Goal: Task Accomplishment & Management: Complete application form

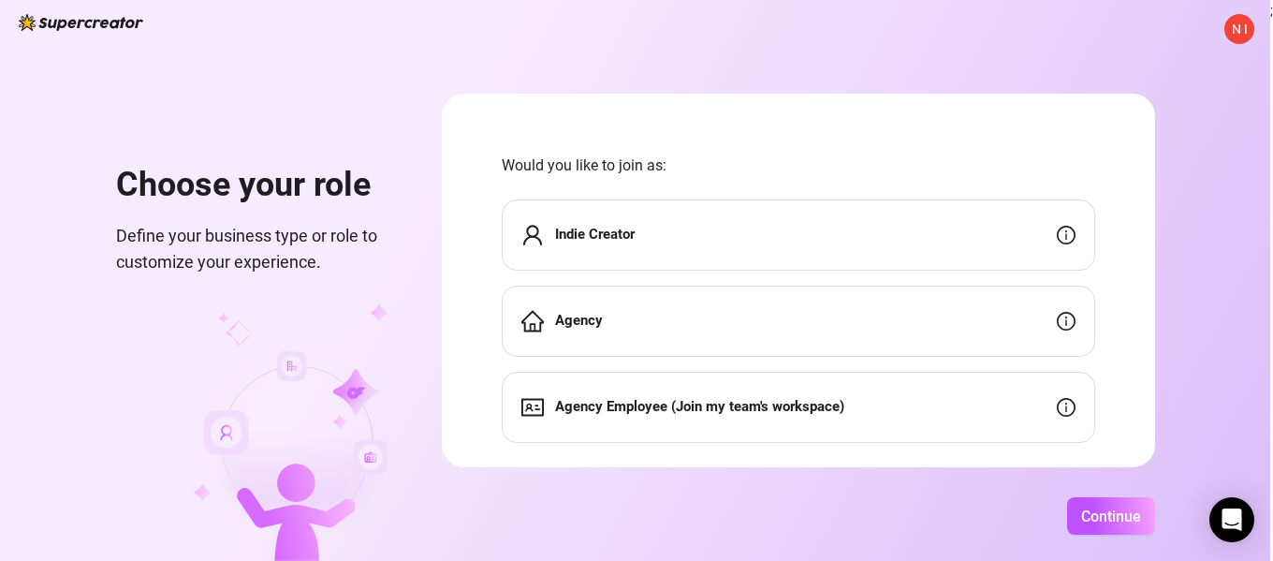
click at [794, 230] on div "Indie Creator" at bounding box center [798, 234] width 593 height 71
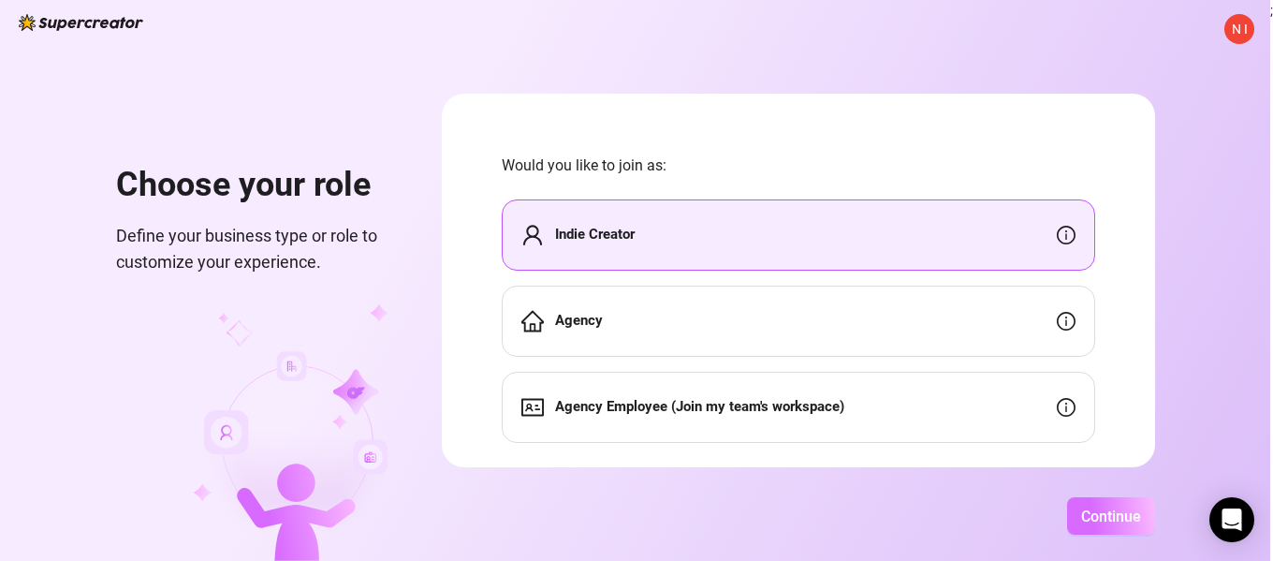
click at [1113, 518] on span "Continue" at bounding box center [1111, 516] width 60 height 18
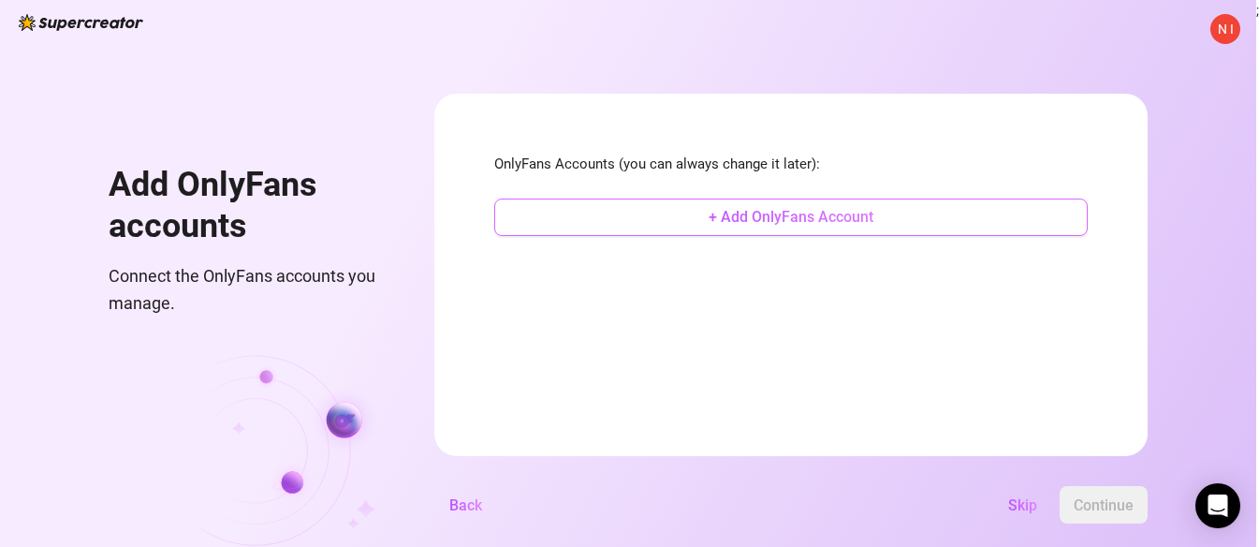
click at [779, 214] on span "+ Add OnlyFans Account" at bounding box center [790, 217] width 165 height 18
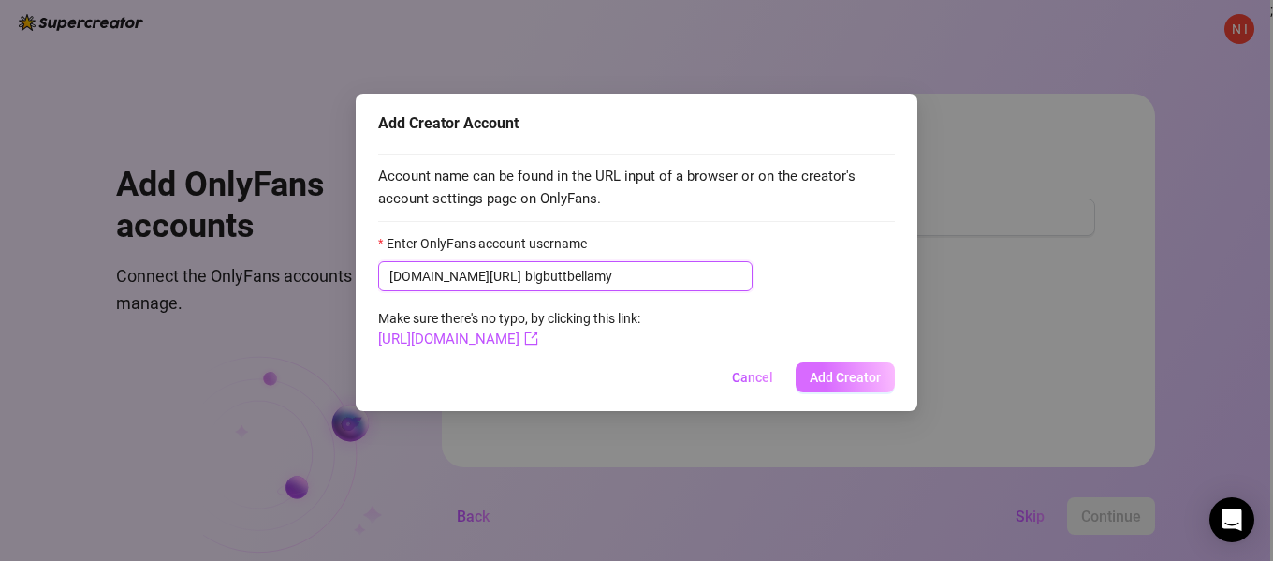
type input "bigbuttbellamy"
click at [810, 375] on button "Add Creator" at bounding box center [845, 377] width 99 height 30
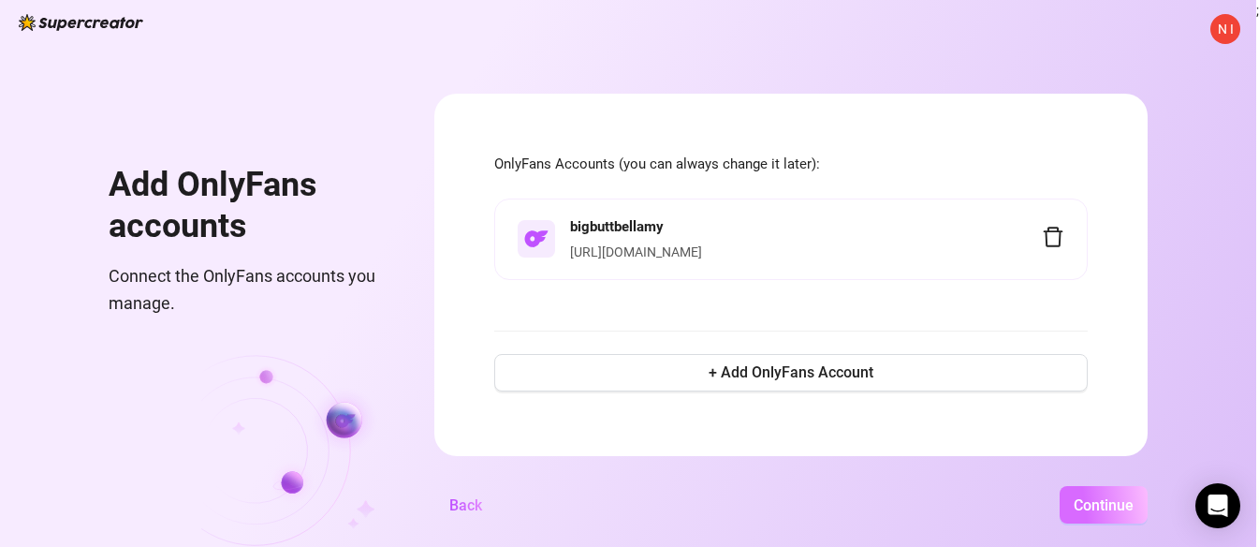
click at [1099, 514] on span "Continue" at bounding box center [1104, 505] width 60 height 18
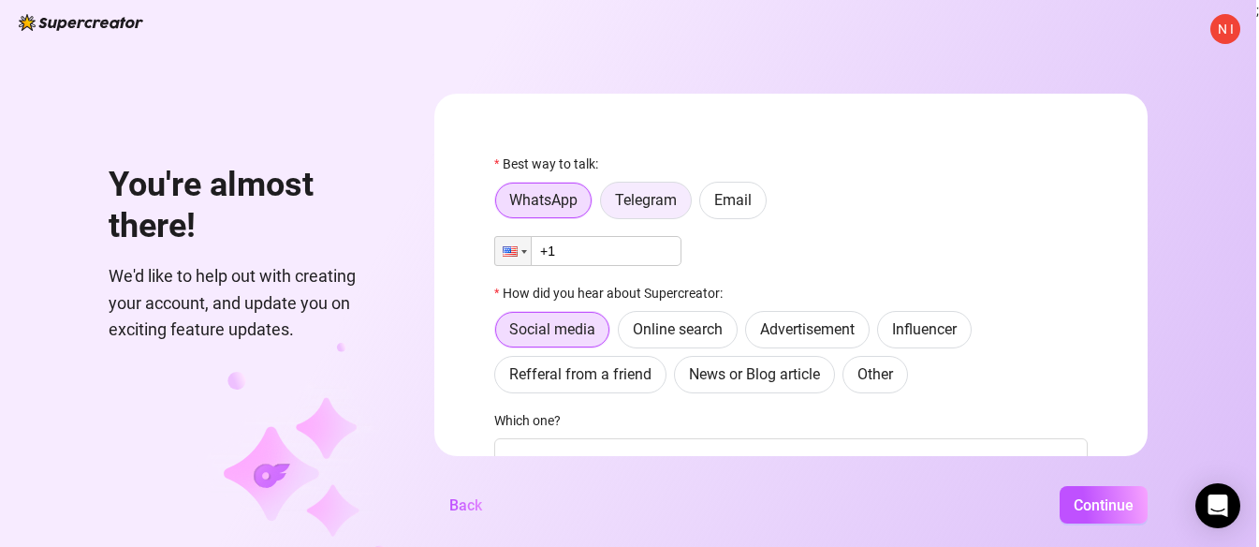
click at [642, 210] on label "Telegram" at bounding box center [646, 200] width 92 height 37
click at [606, 205] on input "Telegram" at bounding box center [606, 205] width 0 height 0
click at [928, 183] on div "WhatsApp Telegram Email" at bounding box center [790, 200] width 593 height 37
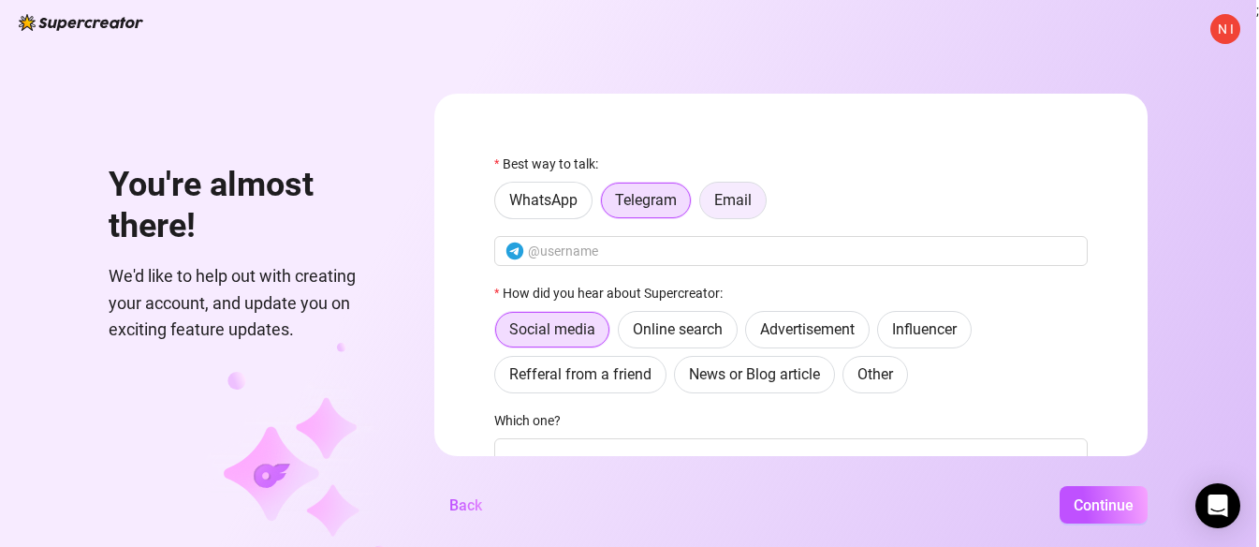
click at [746, 199] on span "Email" at bounding box center [732, 200] width 37 height 18
click at [705, 205] on input "Email" at bounding box center [705, 205] width 0 height 0
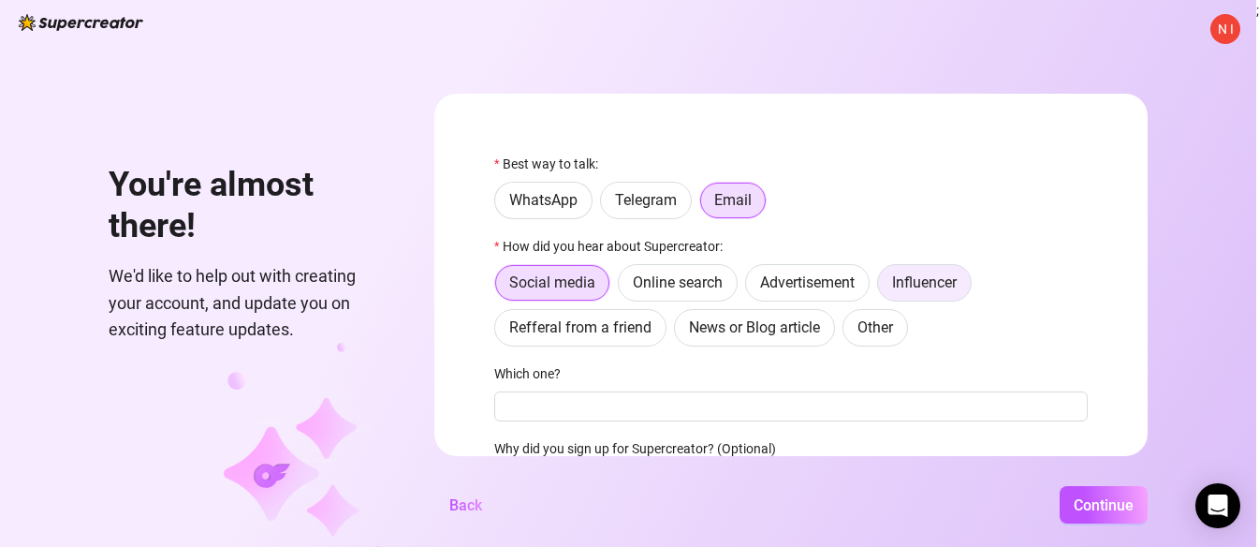
click at [915, 282] on span "Influencer" at bounding box center [924, 282] width 65 height 18
click at [883, 287] on input "Influencer" at bounding box center [883, 287] width 0 height 0
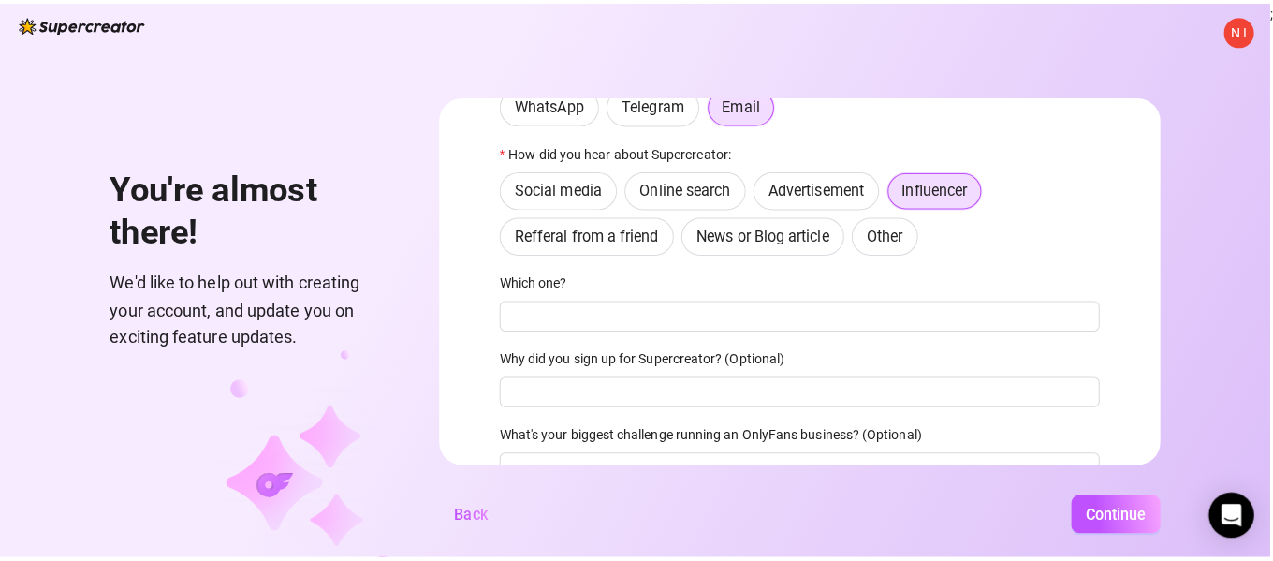
scroll to position [183, 0]
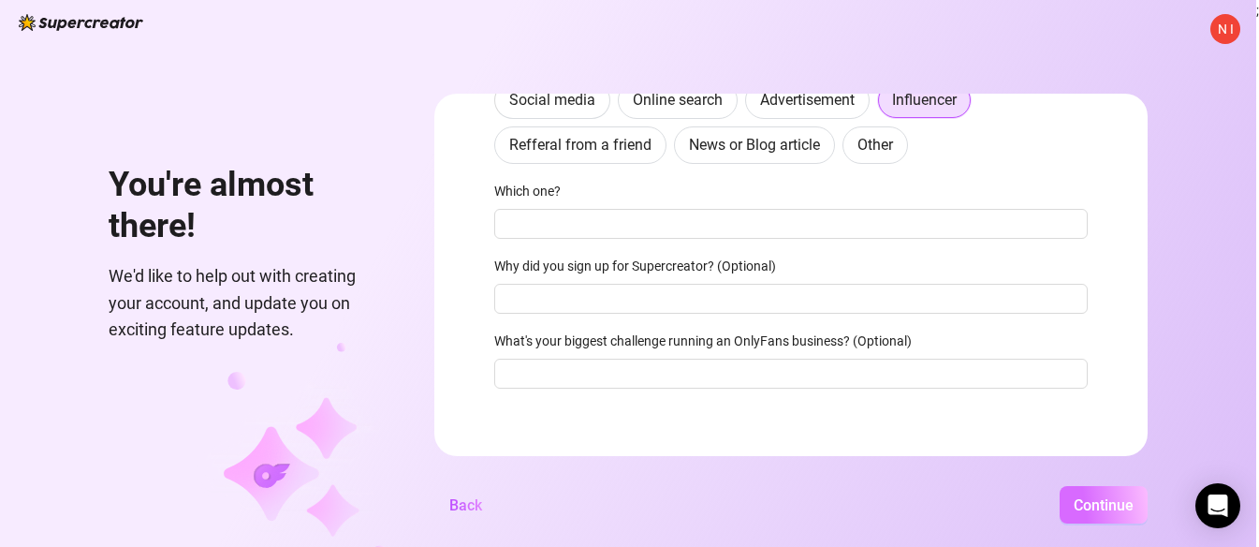
click at [1084, 508] on span "Continue" at bounding box center [1104, 505] width 60 height 18
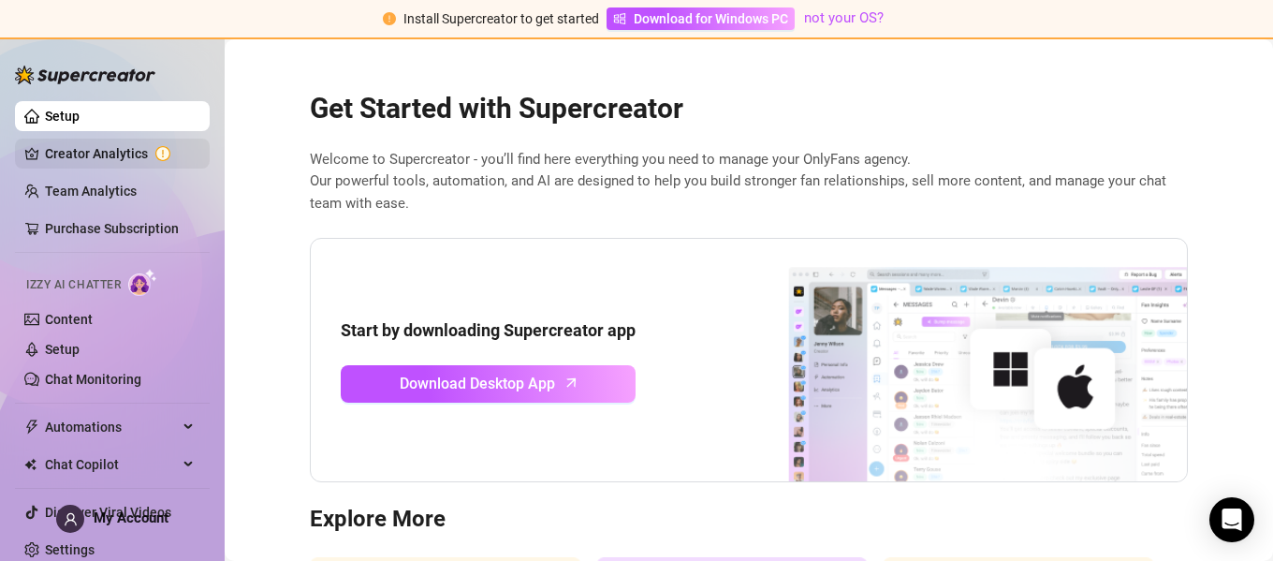
click at [110, 159] on link "Creator Analytics" at bounding box center [120, 154] width 150 height 30
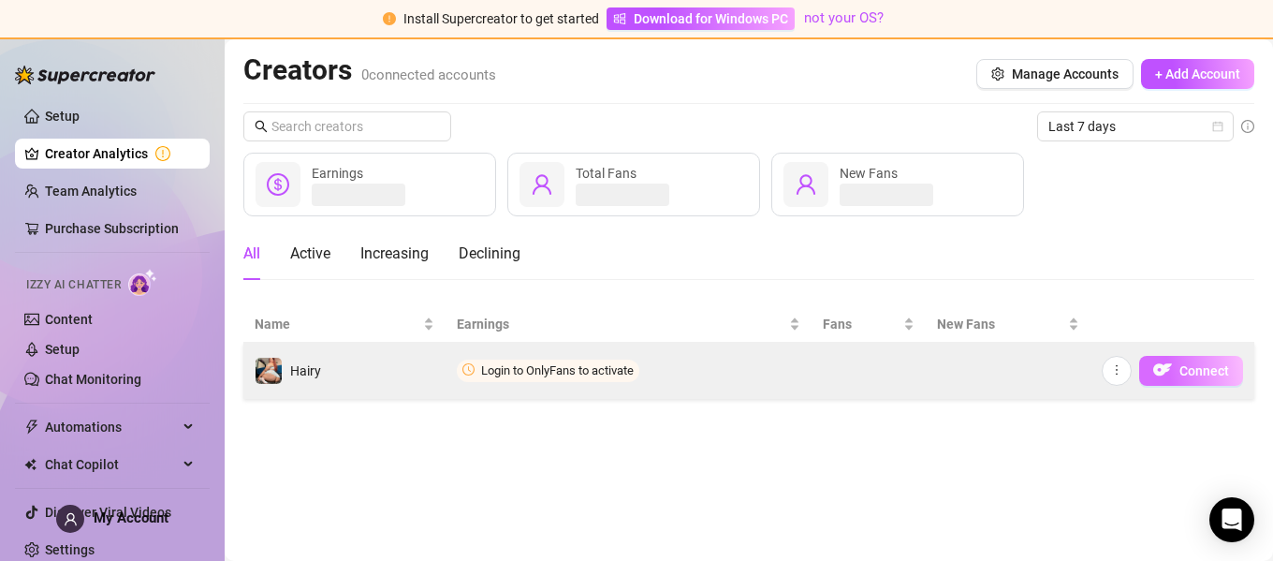
click at [1183, 377] on span "Connect" at bounding box center [1204, 370] width 50 height 15
click at [592, 374] on span "Login to OnlyFans to activate" at bounding box center [557, 370] width 153 height 14
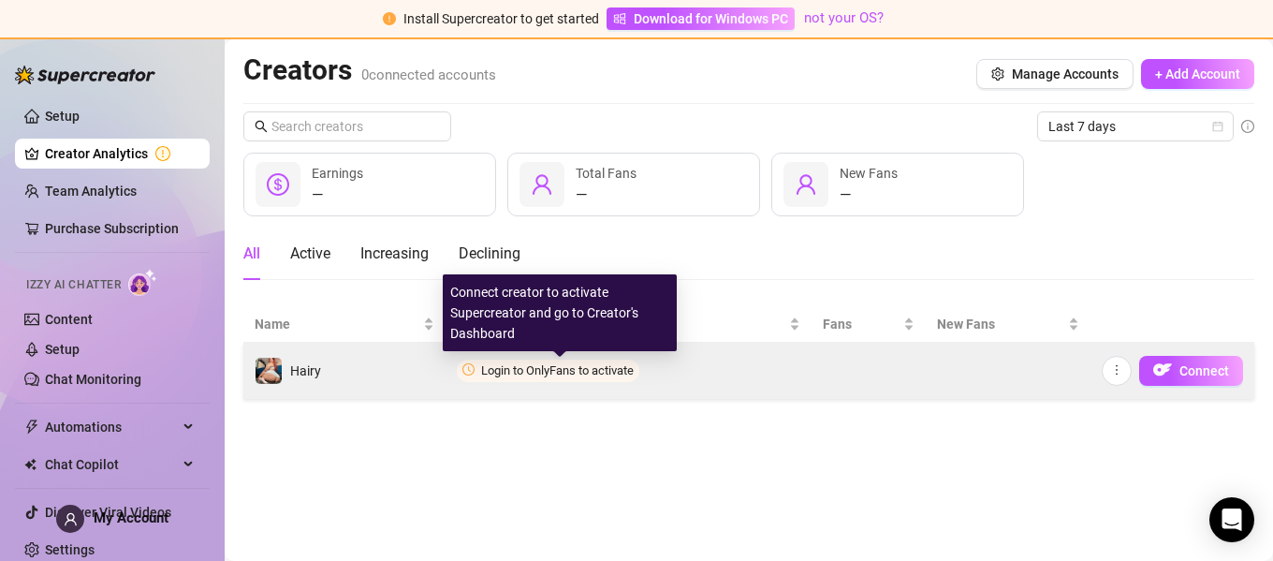
click at [592, 374] on span "Login to OnlyFans to activate" at bounding box center [557, 370] width 153 height 14
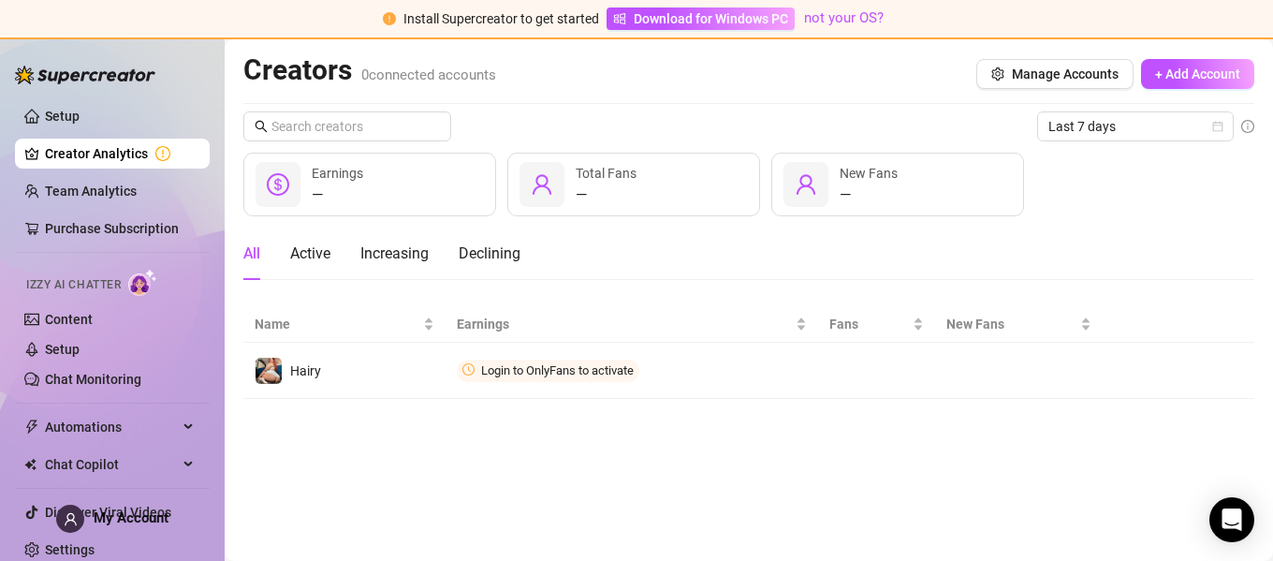
click at [547, 486] on main "Creators 0 connected accounts Manage Accounts + Add Account Last 7 days — Earni…" at bounding box center [749, 299] width 1048 height 521
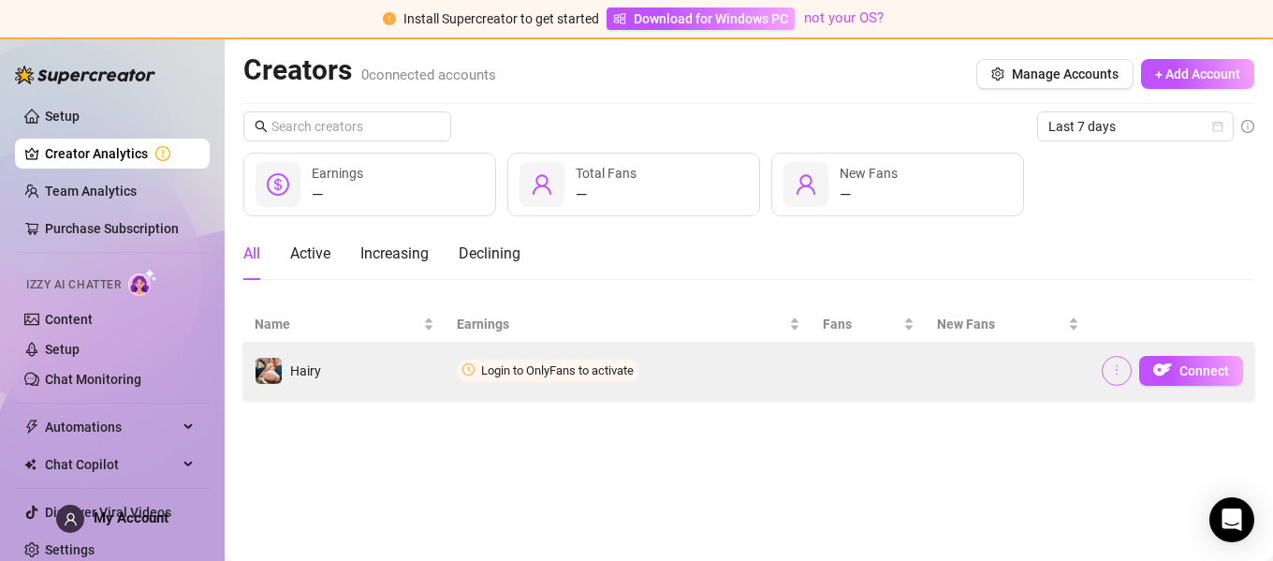
click at [1117, 371] on icon "more" at bounding box center [1116, 369] width 13 height 13
click at [1207, 383] on button "Connect" at bounding box center [1191, 371] width 104 height 30
click at [1202, 376] on span "Connect" at bounding box center [1204, 370] width 50 height 15
click at [877, 366] on td at bounding box center [868, 371] width 114 height 56
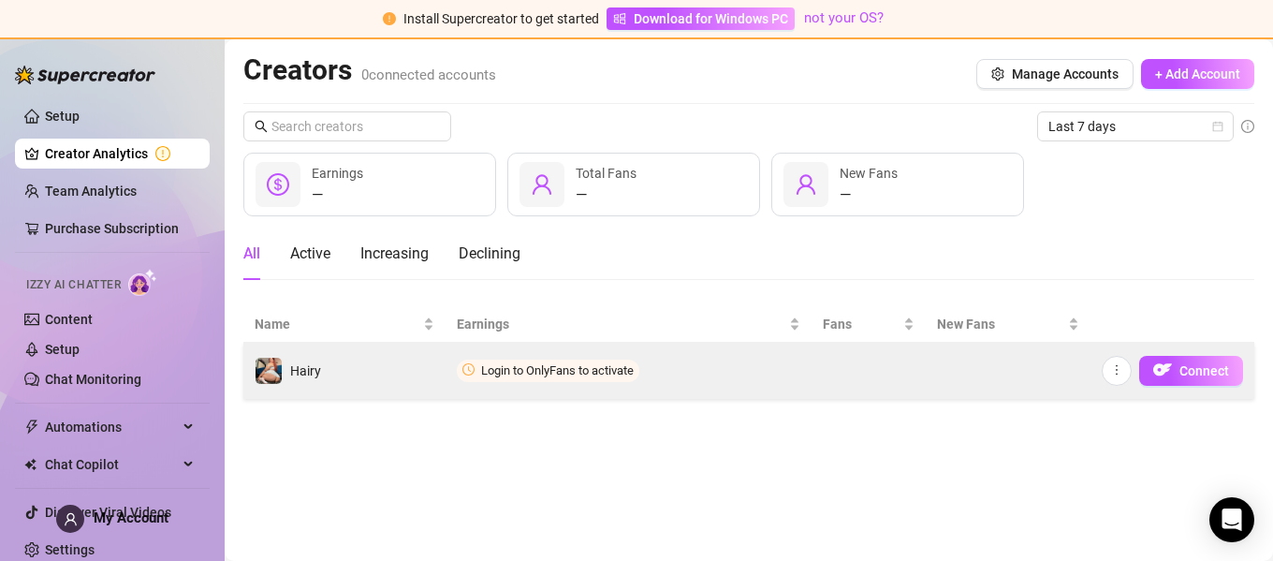
click at [877, 366] on td at bounding box center [868, 371] width 114 height 56
click at [1198, 375] on span "Connect" at bounding box center [1204, 370] width 50 height 15
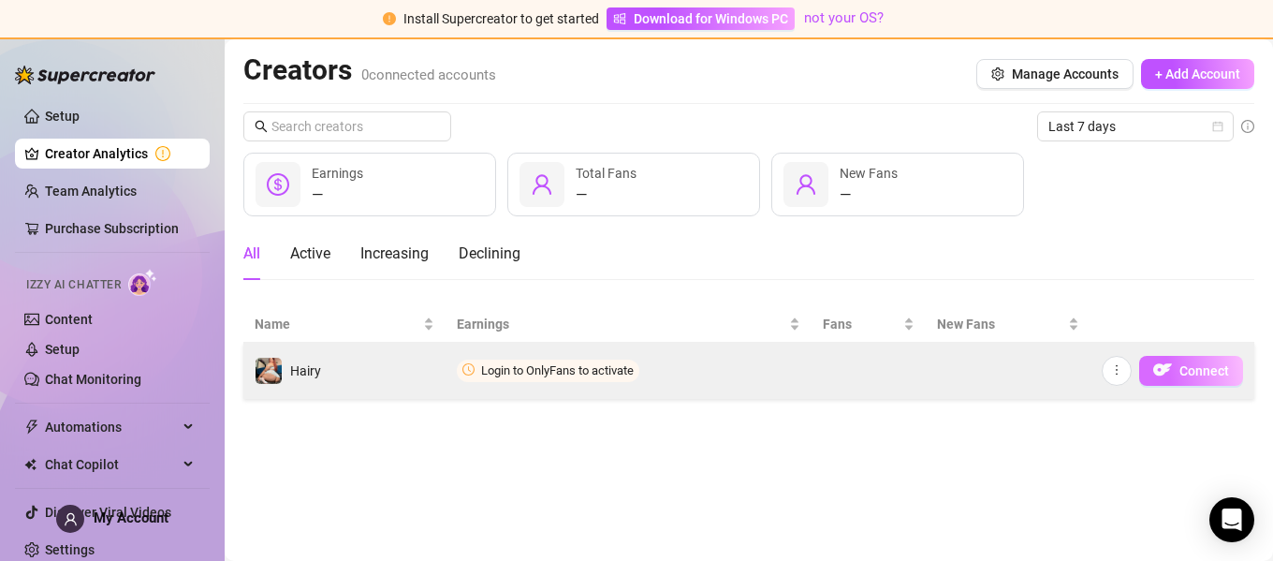
click at [1198, 375] on span "Connect" at bounding box center [1204, 370] width 50 height 15
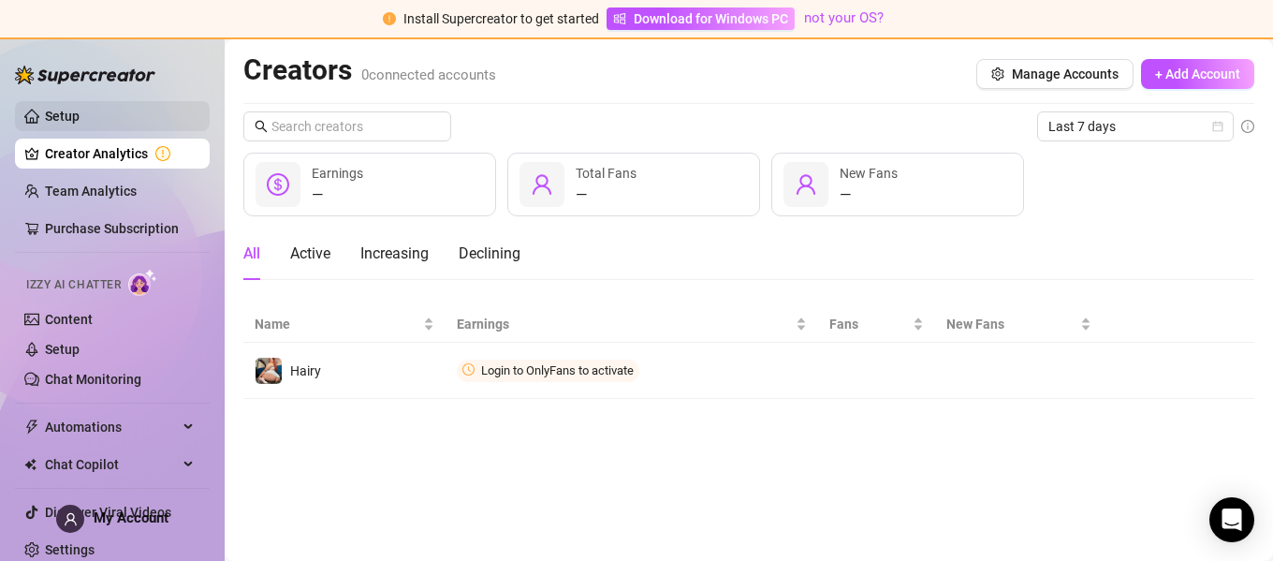
click at [51, 111] on link "Setup" at bounding box center [62, 116] width 35 height 15
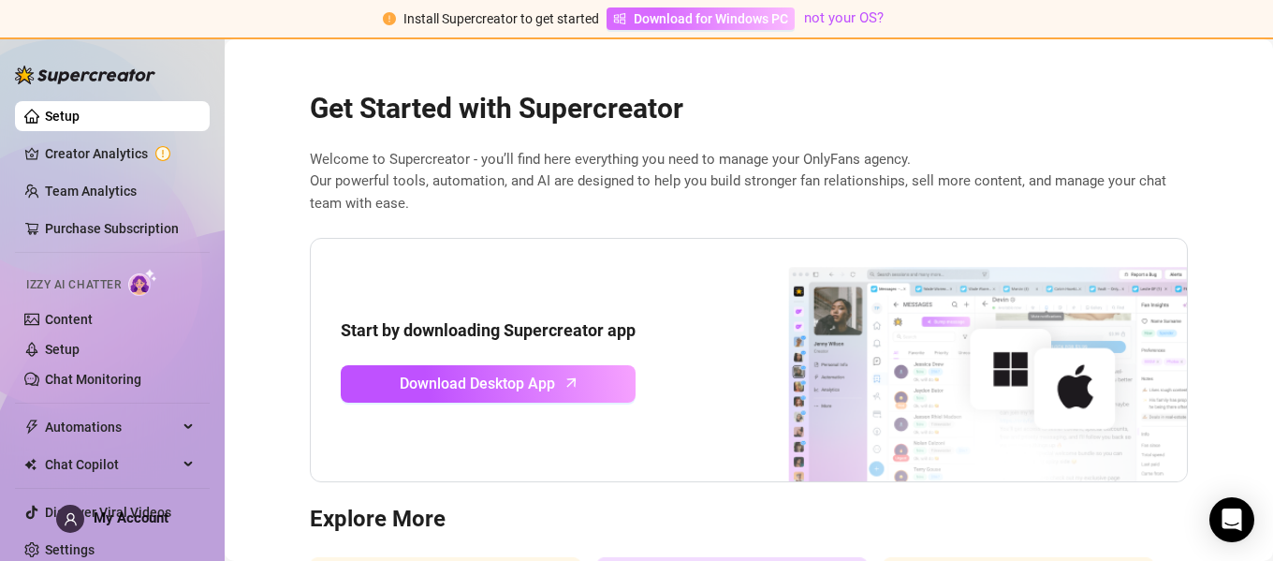
click at [678, 25] on span "Download for Windows PC" at bounding box center [711, 18] width 154 height 21
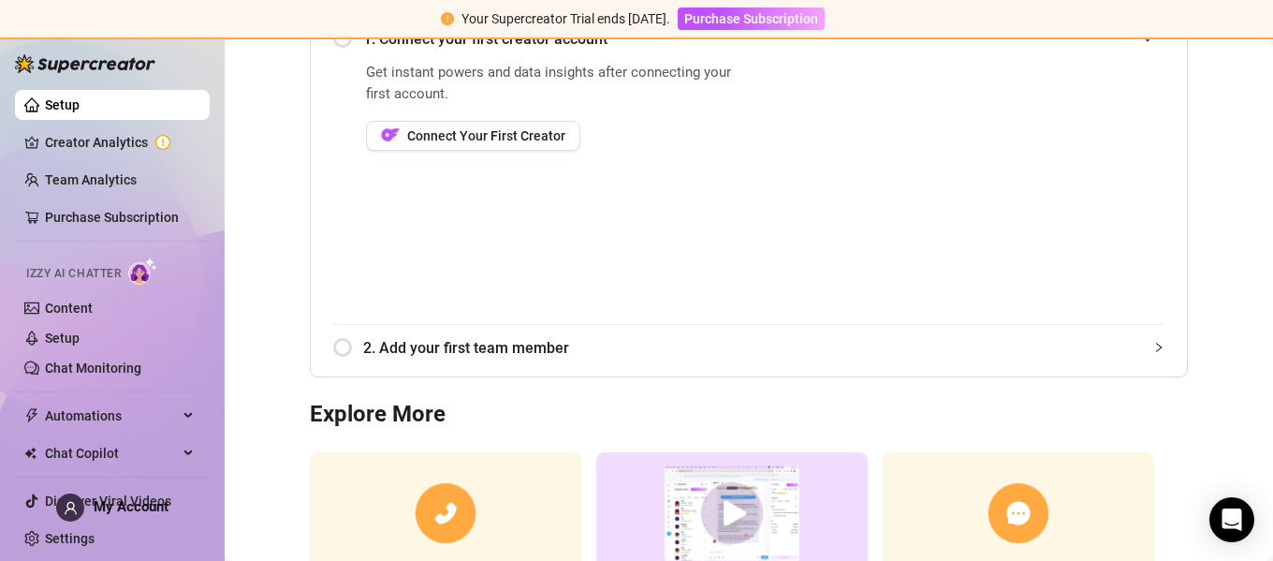
scroll to position [396, 0]
